Goal: Use online tool/utility

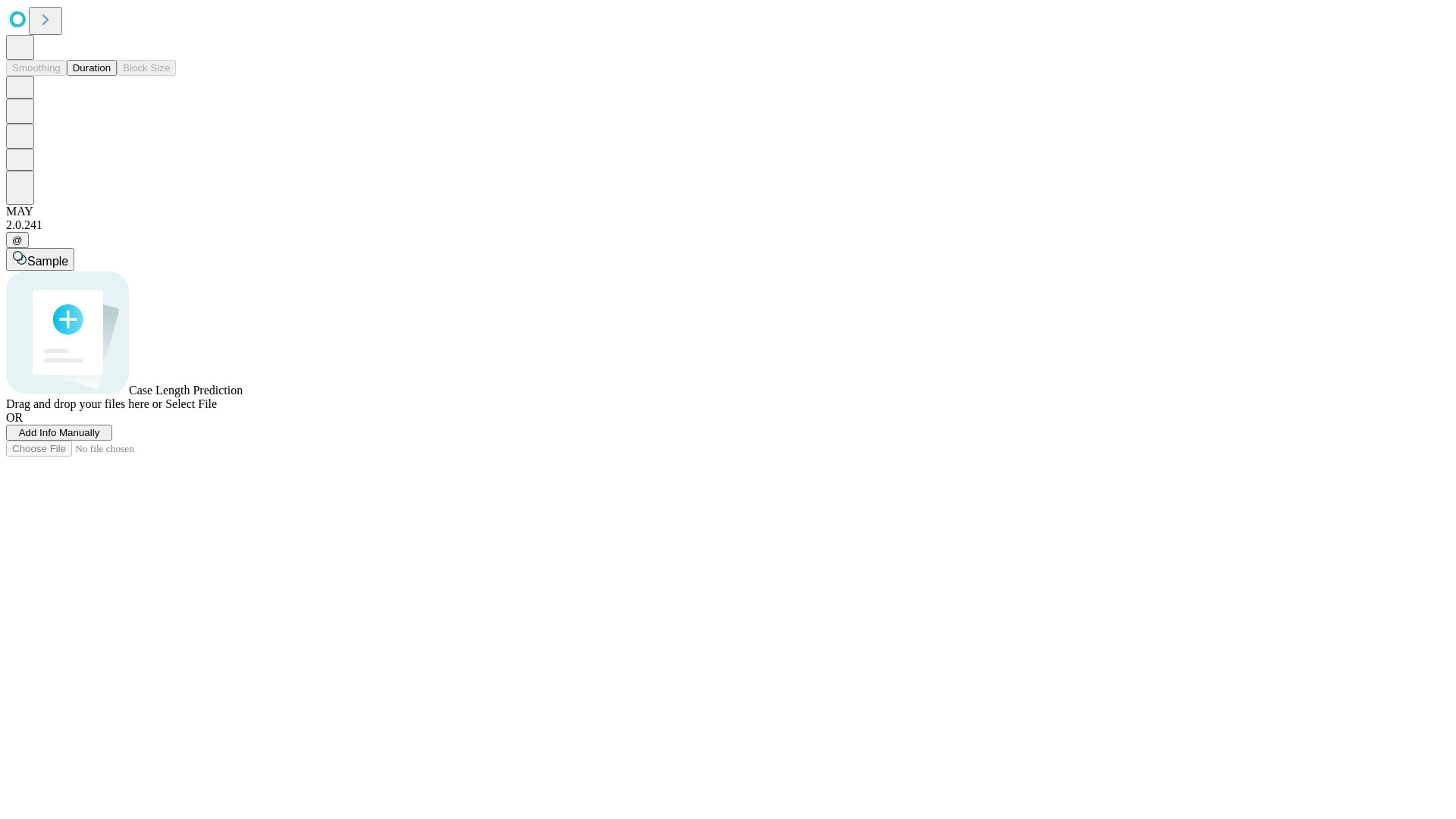
click at [111, 76] on button "Duration" at bounding box center [91, 67] width 50 height 16
click at [217, 410] on span "Select File" at bounding box center [191, 403] width 51 height 13
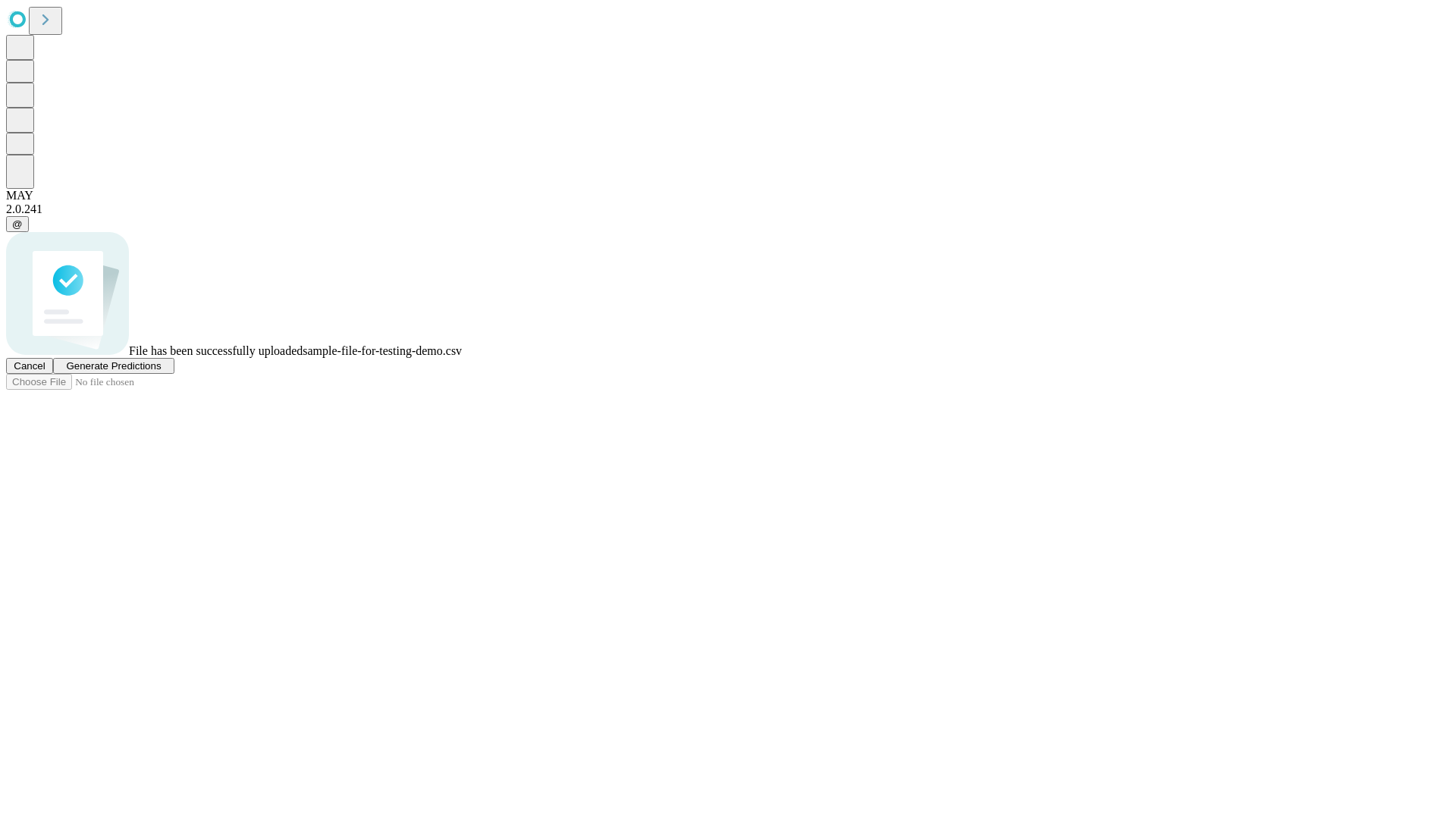
click at [161, 371] on span "Generate Predictions" at bounding box center [113, 366] width 95 height 11
